Goal: Task Accomplishment & Management: Use online tool/utility

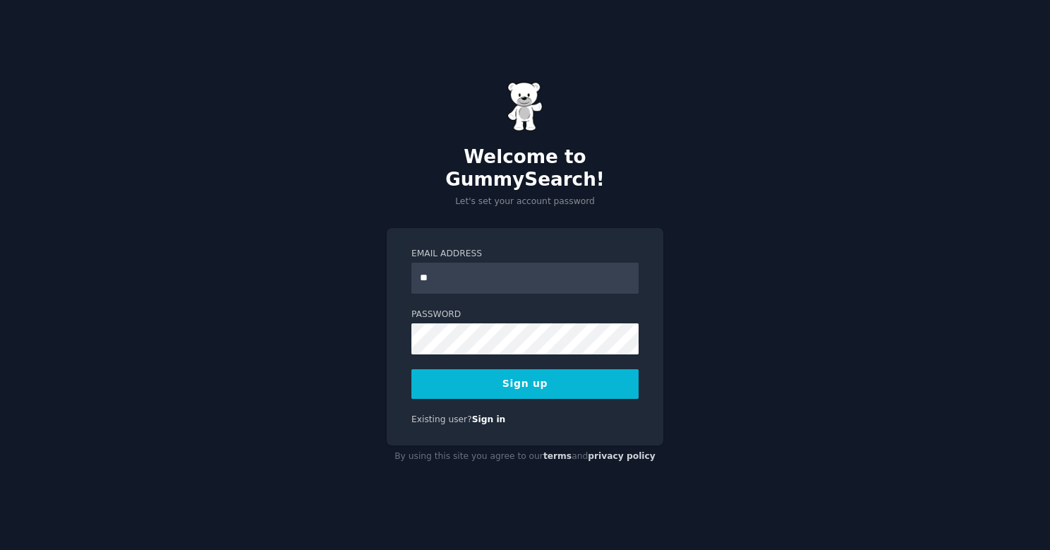
click at [722, 305] on div "Welcome to GummySearch! Let's set your account password Email Address ** Passwo…" at bounding box center [525, 275] width 1050 height 550
click at [493, 270] on input "**" at bounding box center [524, 277] width 227 height 31
type input "**********"
click at [515, 374] on button "Sign up" at bounding box center [524, 384] width 227 height 30
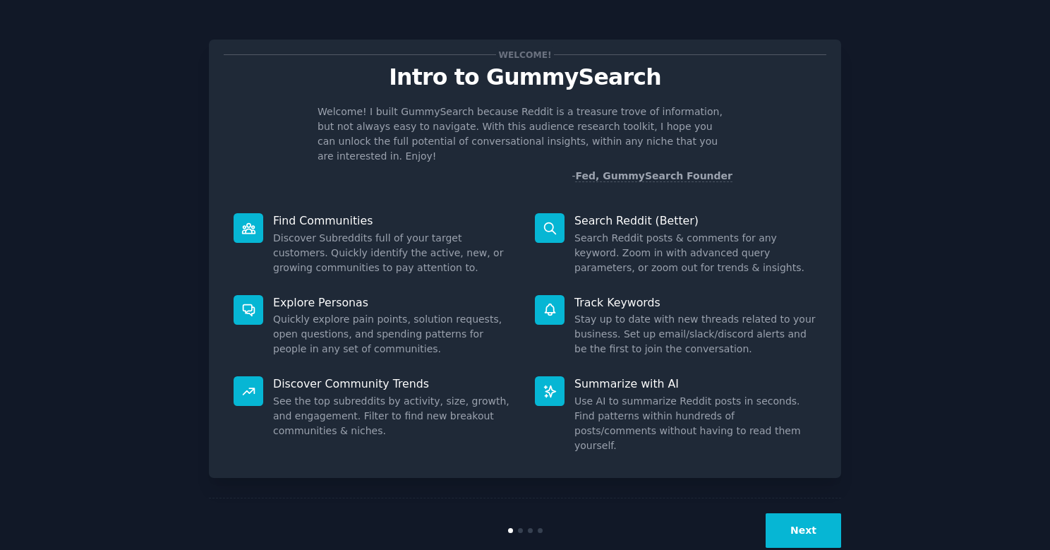
click at [798, 458] on div "Welcome! Intro to GummySearch Welcome! I built GummySearch because Reddit is a …" at bounding box center [525, 291] width 632 height 543
click at [797, 513] on button "Next" at bounding box center [802, 530] width 75 height 35
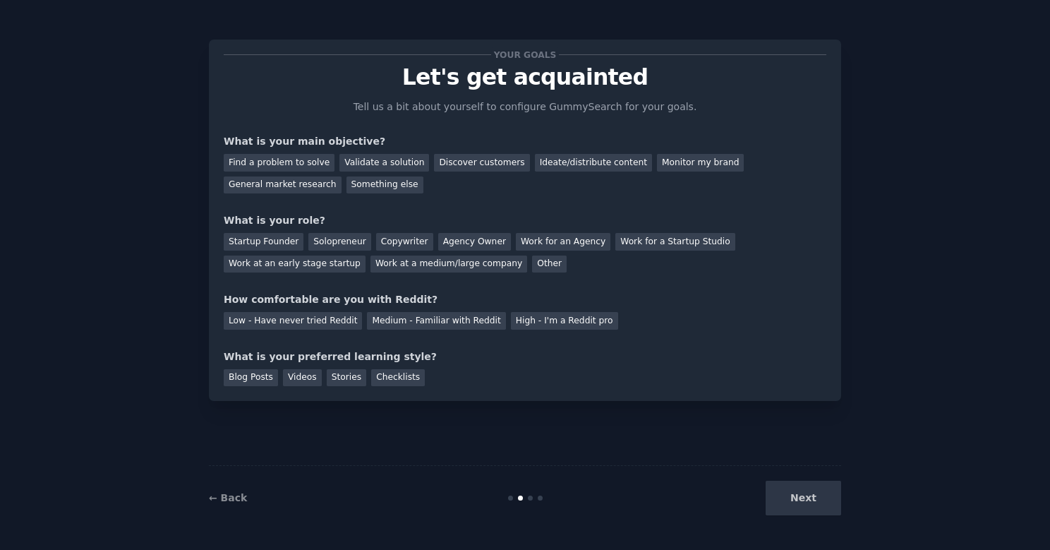
click at [798, 493] on div "Next" at bounding box center [735, 497] width 211 height 35
click at [799, 499] on div "Next" at bounding box center [735, 497] width 211 height 35
click at [313, 162] on div "Find a problem to solve" at bounding box center [279, 163] width 111 height 18
click at [286, 240] on div "Startup Founder" at bounding box center [264, 242] width 80 height 18
click at [318, 240] on div "Solopreneur" at bounding box center [339, 242] width 62 height 18
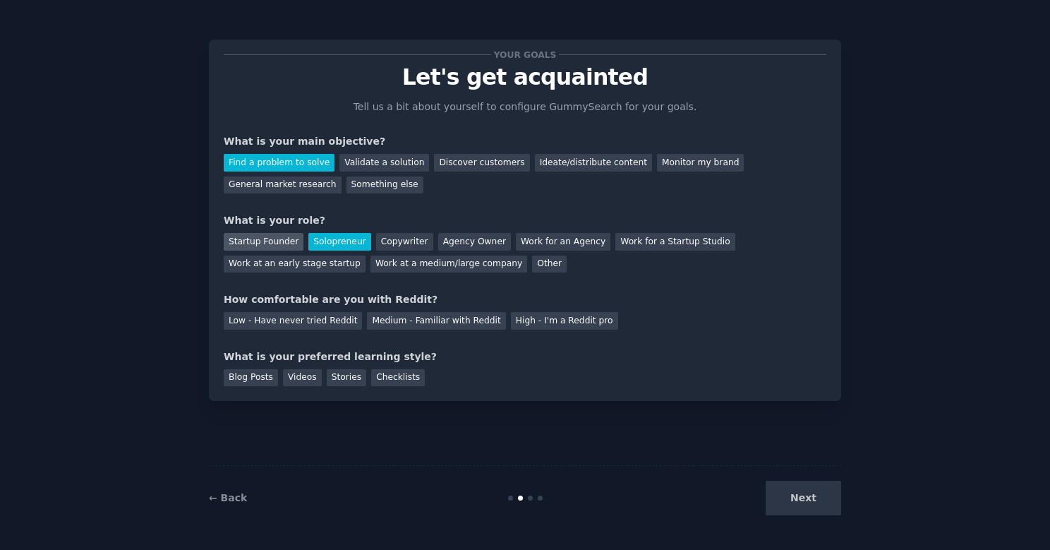
click at [256, 244] on div "Startup Founder" at bounding box center [264, 242] width 80 height 18
click at [272, 317] on div "Low - Have never tried Reddit" at bounding box center [293, 321] width 138 height 18
click at [813, 484] on div "Next" at bounding box center [735, 497] width 211 height 35
click at [782, 502] on div "Next" at bounding box center [735, 497] width 211 height 35
click at [250, 386] on div "Your goals Let's get acquainted Tell us a bit about yourself to configure Gummy…" at bounding box center [525, 220] width 632 height 361
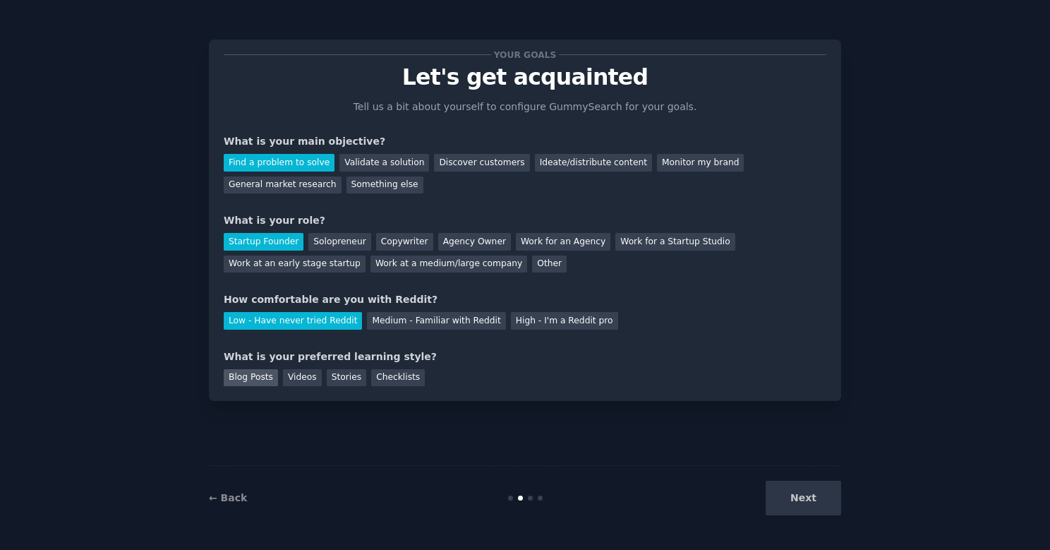
click at [249, 382] on div "Blog Posts" at bounding box center [251, 378] width 54 height 18
click at [816, 504] on button "Next" at bounding box center [802, 497] width 75 height 35
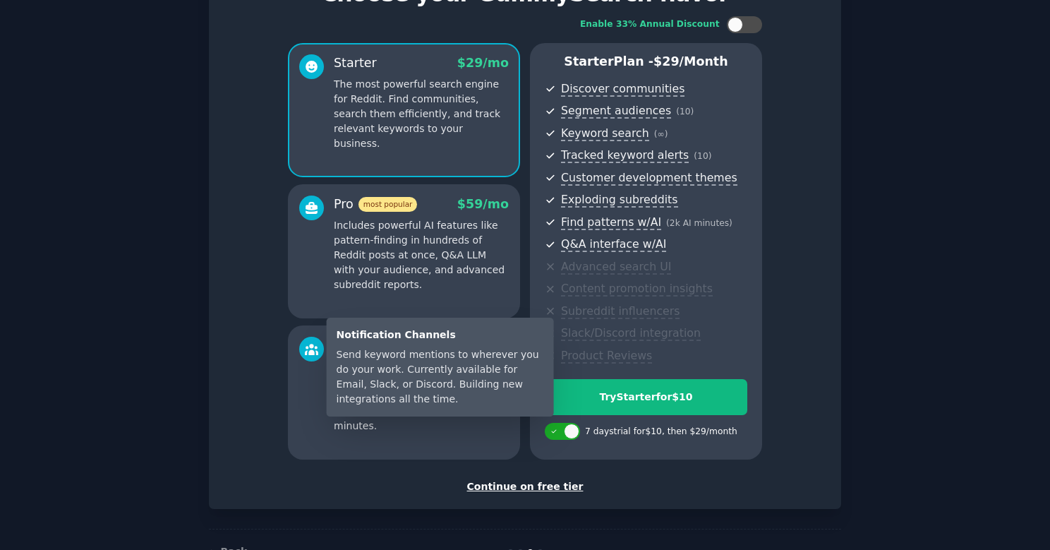
scroll to position [84, 0]
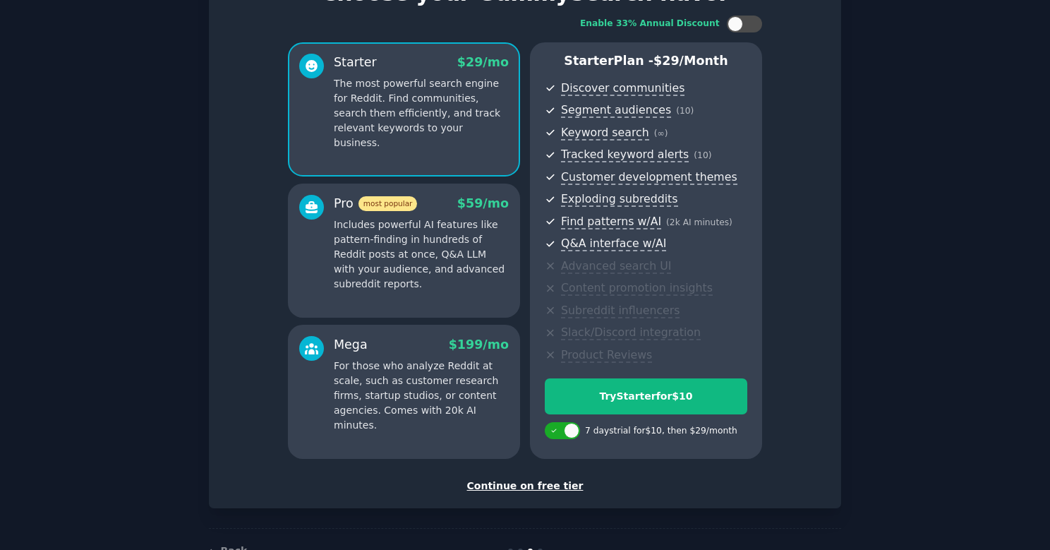
click at [498, 485] on div "Continue on free tier" at bounding box center [525, 485] width 602 height 15
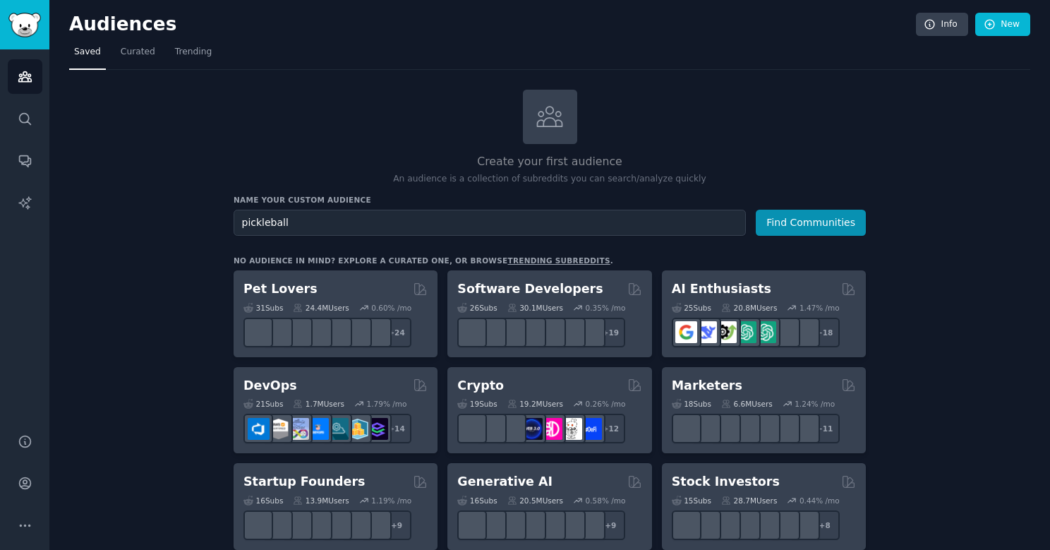
type input "pickleball"
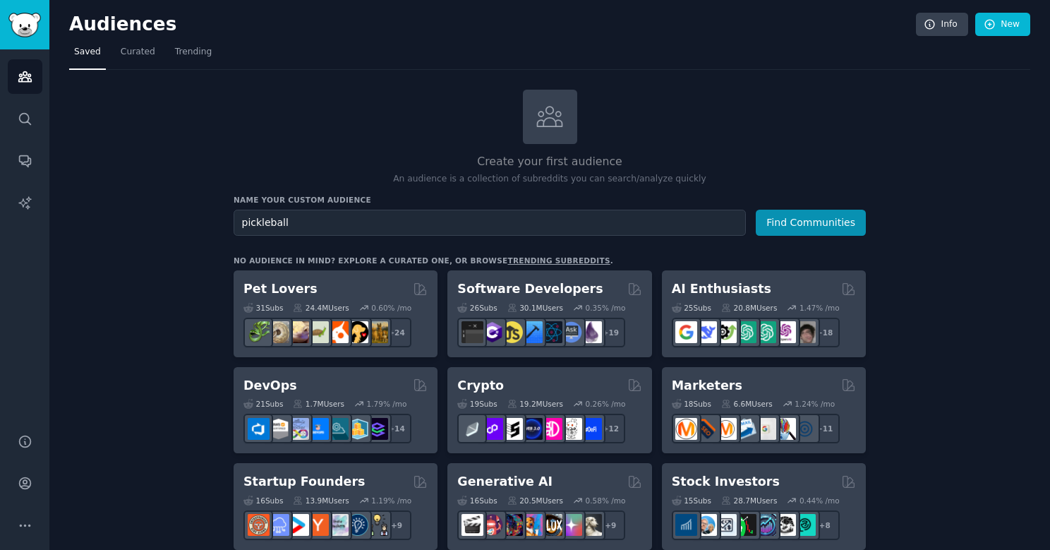
click at [811, 221] on button "Find Communities" at bounding box center [811, 223] width 110 height 26
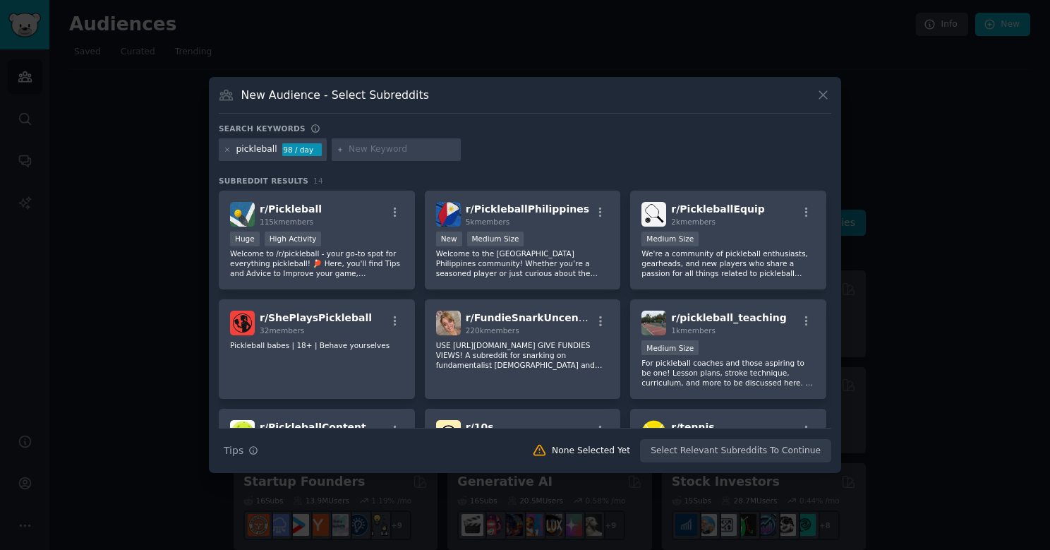
click at [377, 147] on input "text" at bounding box center [402, 149] width 107 height 13
type input "pickleball gift"
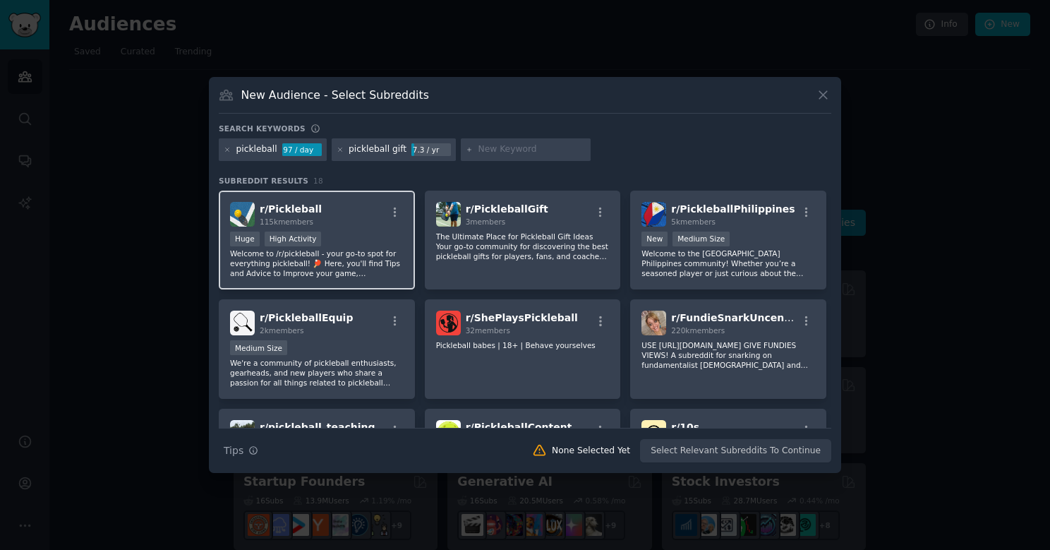
click at [321, 244] on div ">= 80th percentile for submissions / day Huge High Activity" at bounding box center [317, 240] width 174 height 18
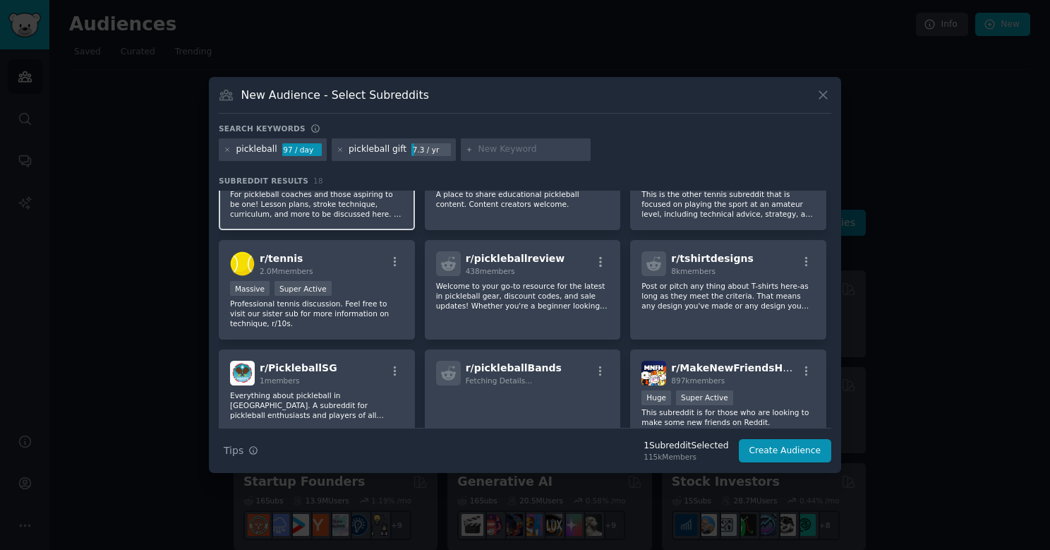
scroll to position [281, 0]
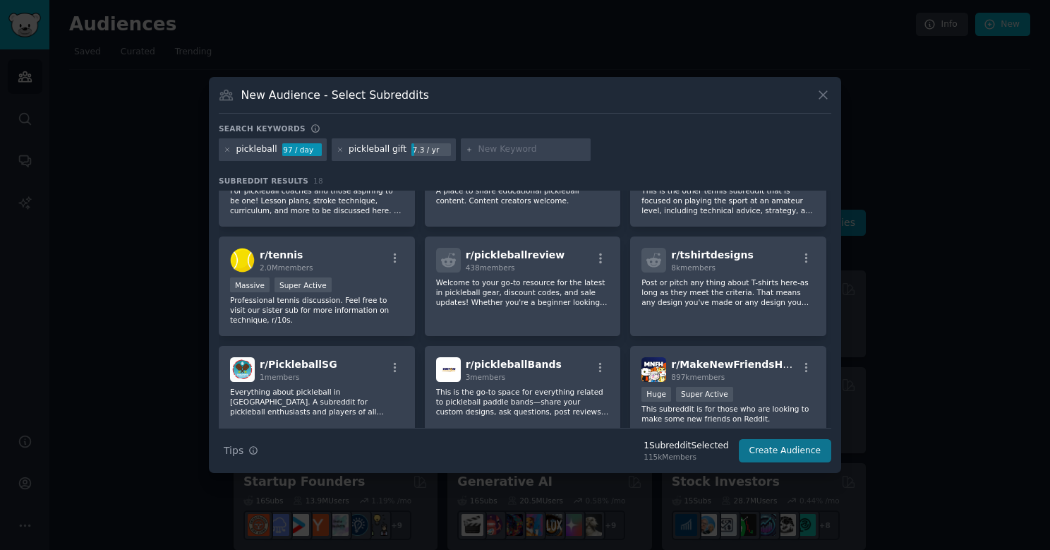
click at [805, 455] on button "Create Audience" at bounding box center [785, 451] width 93 height 24
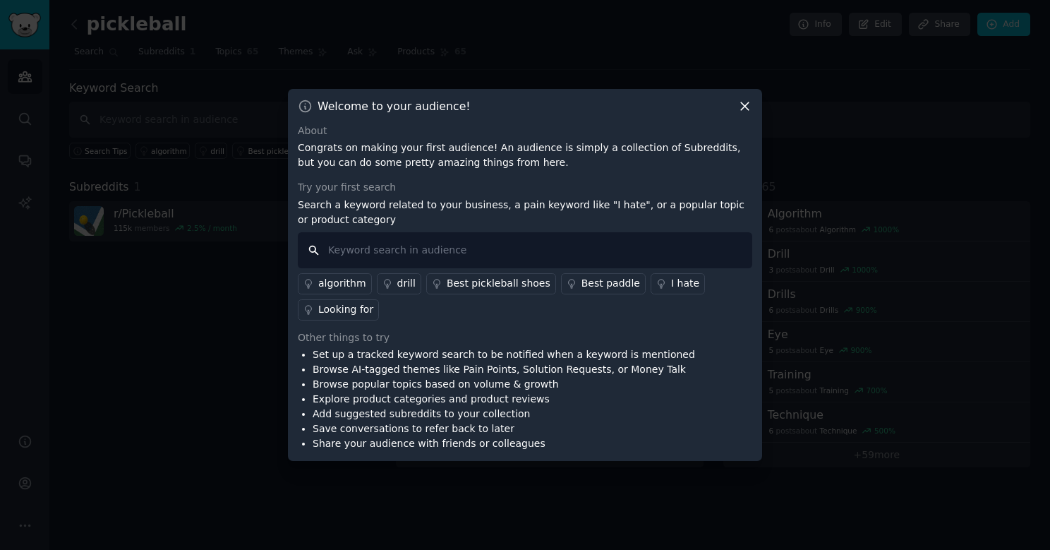
click at [383, 247] on input "text" at bounding box center [525, 250] width 454 height 36
type input "pickleball gift"
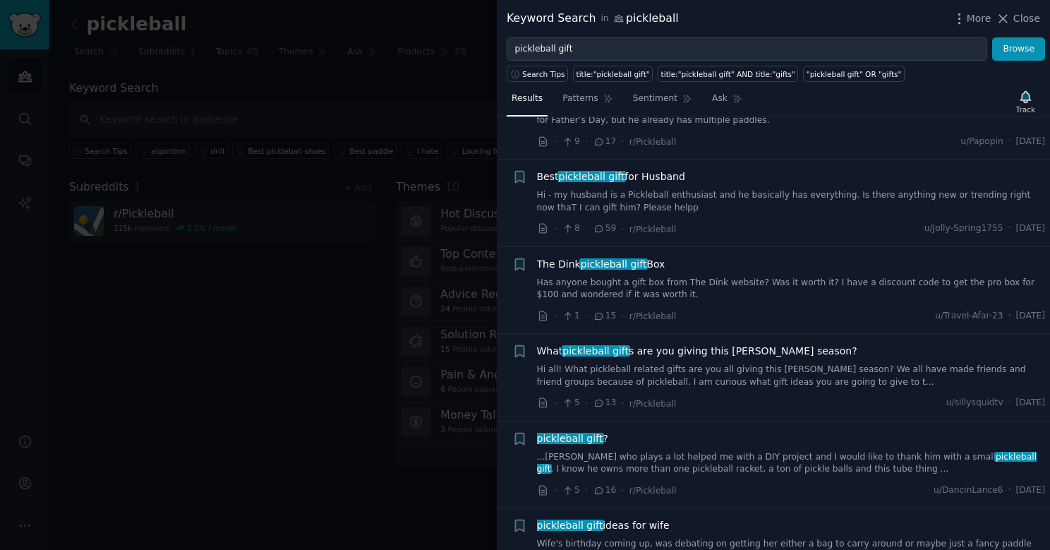
scroll to position [91, 0]
